Goal: Information Seeking & Learning: Learn about a topic

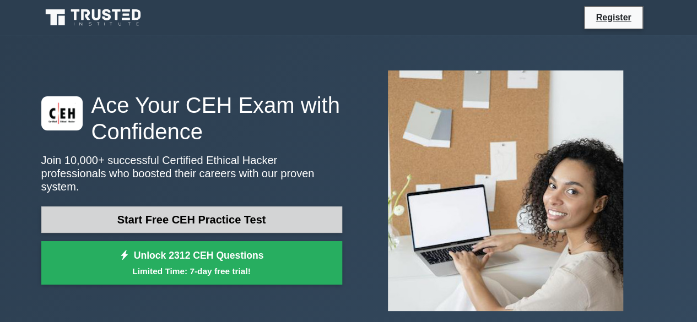
click at [208, 221] on link "Start Free CEH Practice Test" at bounding box center [191, 220] width 301 height 26
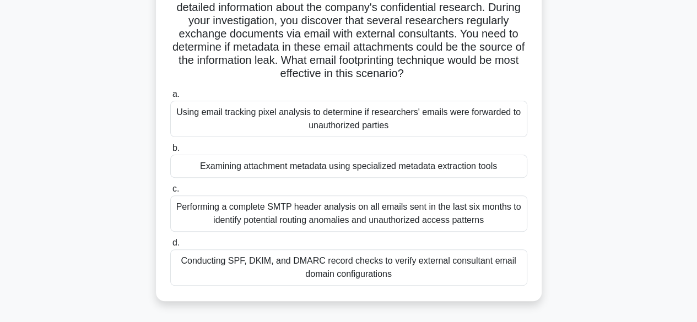
scroll to position [105, 0]
click at [309, 126] on div "Using email tracking pixel analysis to determine if researchers' emails were fo…" at bounding box center [348, 119] width 357 height 36
click at [170, 99] on input "a. Using email tracking pixel analysis to determine if researchers' emails were…" at bounding box center [170, 94] width 0 height 7
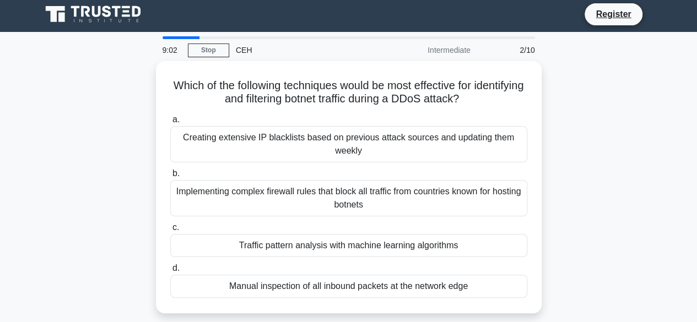
scroll to position [0, 0]
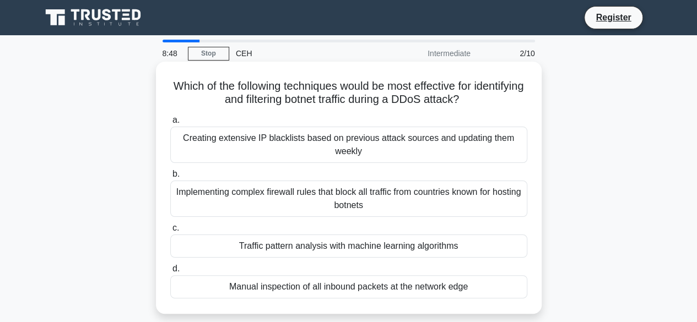
click at [306, 201] on div "Implementing complex firewall rules that block all traffic from countries known…" at bounding box center [348, 199] width 357 height 36
click at [170, 178] on input "b. Implementing complex firewall rules that block all traffic from countries kn…" at bounding box center [170, 174] width 0 height 7
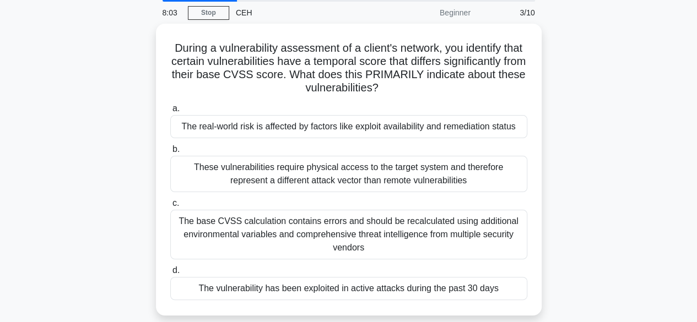
scroll to position [38, 0]
click at [301, 130] on div "The real-world risk is affected by factors like exploit availability and remedi…" at bounding box center [348, 126] width 357 height 23
click at [170, 112] on input "a. The real-world risk is affected by factors like exploit availability and rem…" at bounding box center [170, 108] width 0 height 7
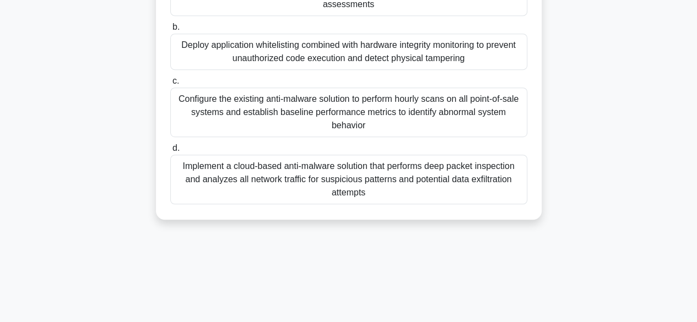
scroll to position [273, 0]
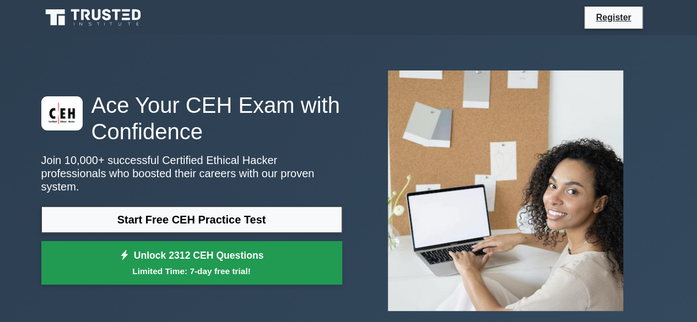
click at [201, 268] on small "Limited Time: 7-day free trial!" at bounding box center [191, 271] width 273 height 13
